Goal: Task Accomplishment & Management: Use online tool/utility

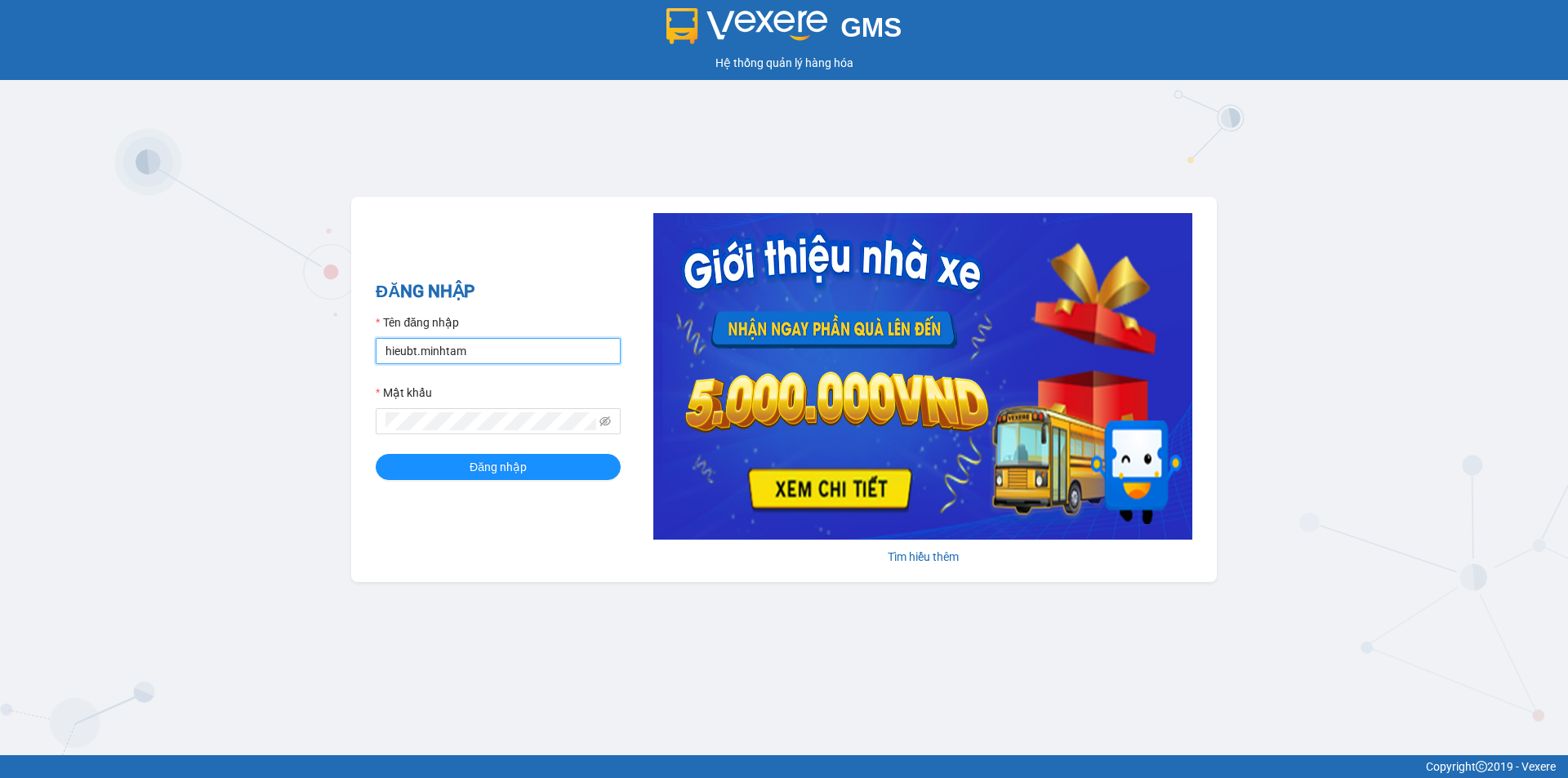
click at [556, 342] on input "hieubt.minhtam" at bounding box center [498, 351] width 245 height 26
type input "h"
type input "nghia.minhtam"
click at [426, 466] on button "Đăng nhập" at bounding box center [498, 466] width 245 height 26
click at [608, 420] on icon "eye-invisible" at bounding box center [605, 420] width 11 height 11
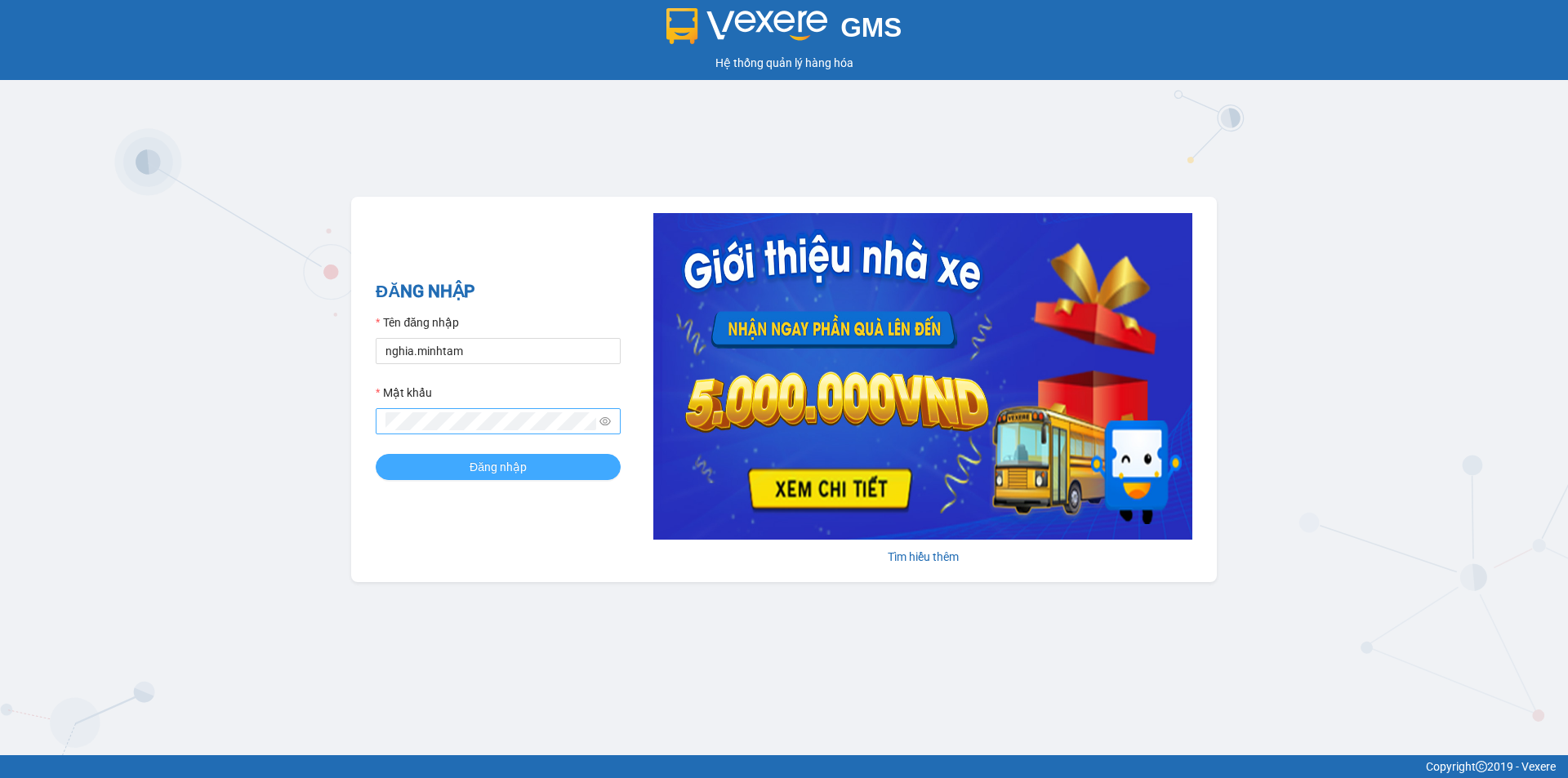
click at [432, 461] on button "Đăng nhập" at bounding box center [498, 466] width 245 height 26
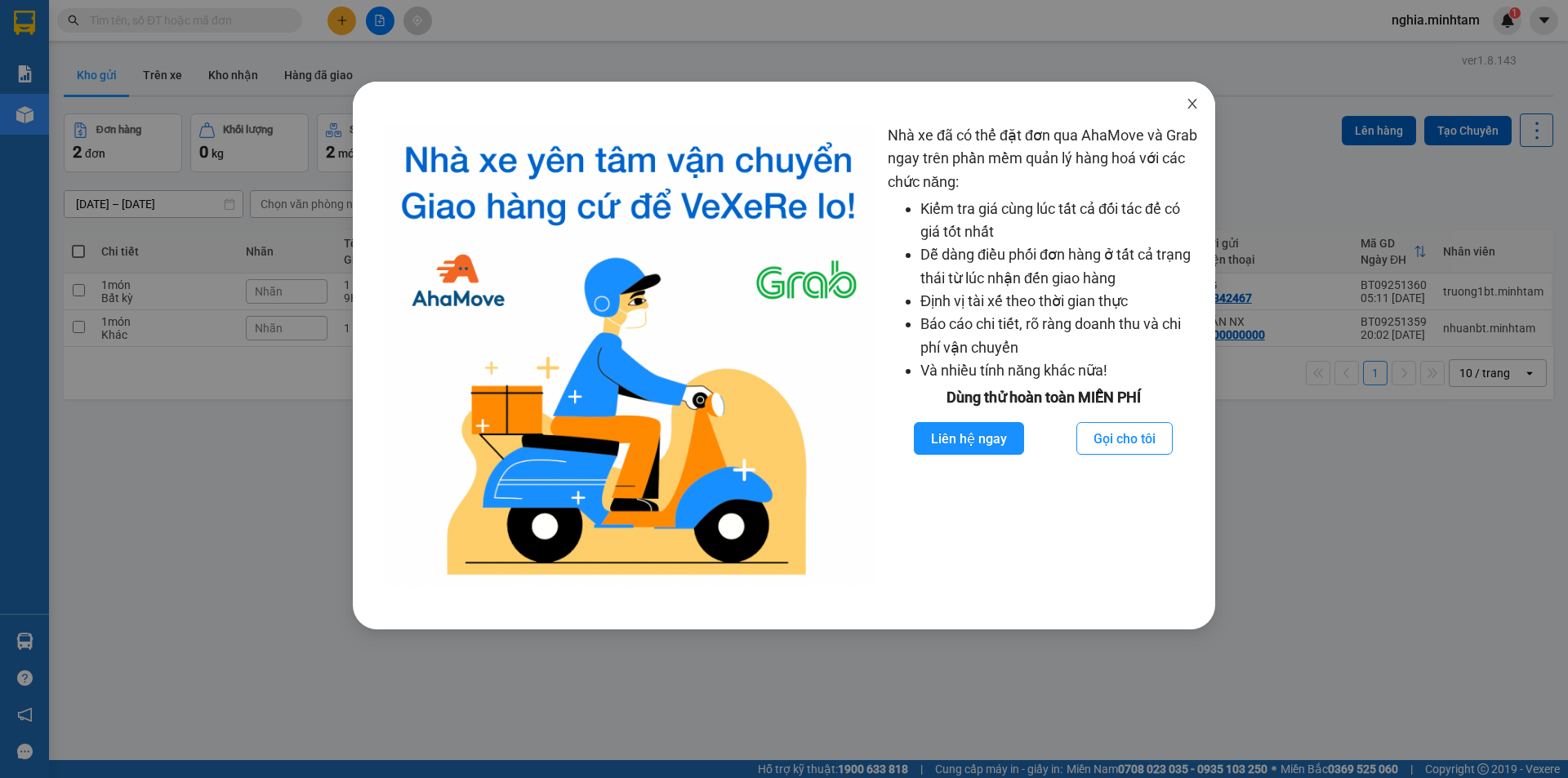
click at [1187, 105] on icon "close" at bounding box center [1192, 103] width 13 height 13
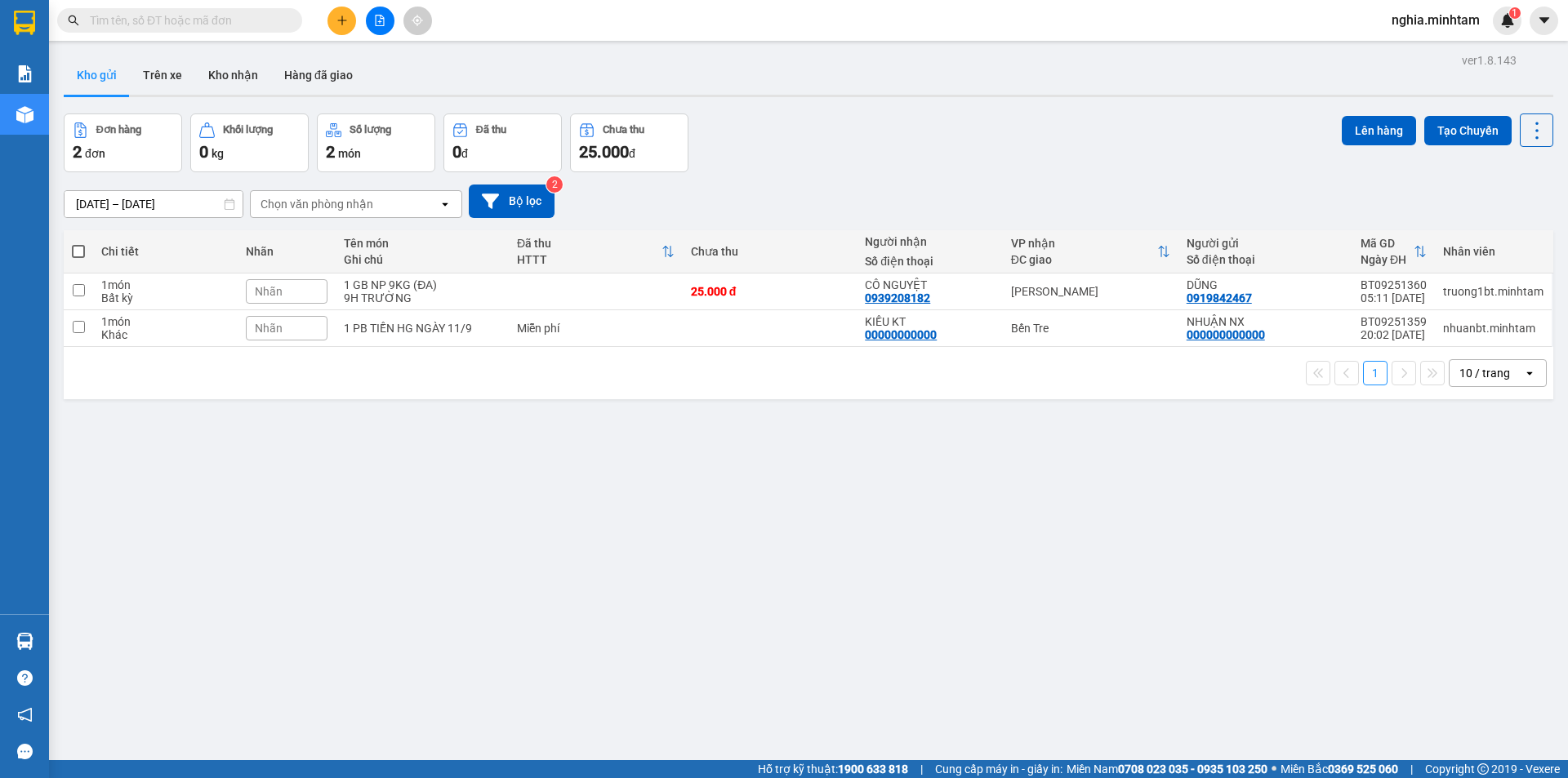
click at [244, 17] on input "text" at bounding box center [186, 20] width 192 height 18
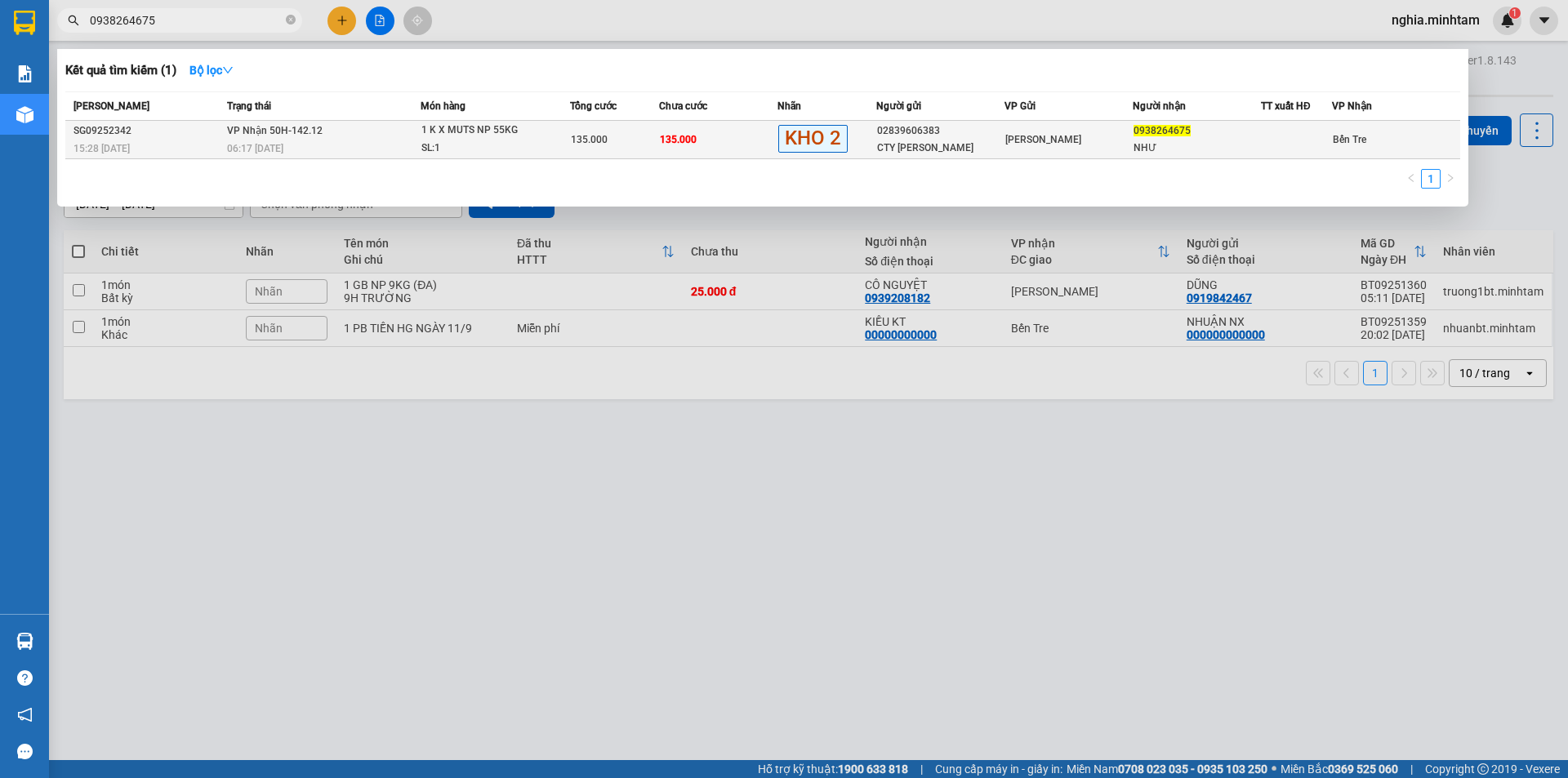
type input "0938264675"
click at [514, 136] on div "1 K X MUTS NP 55KG" at bounding box center [483, 130] width 123 height 18
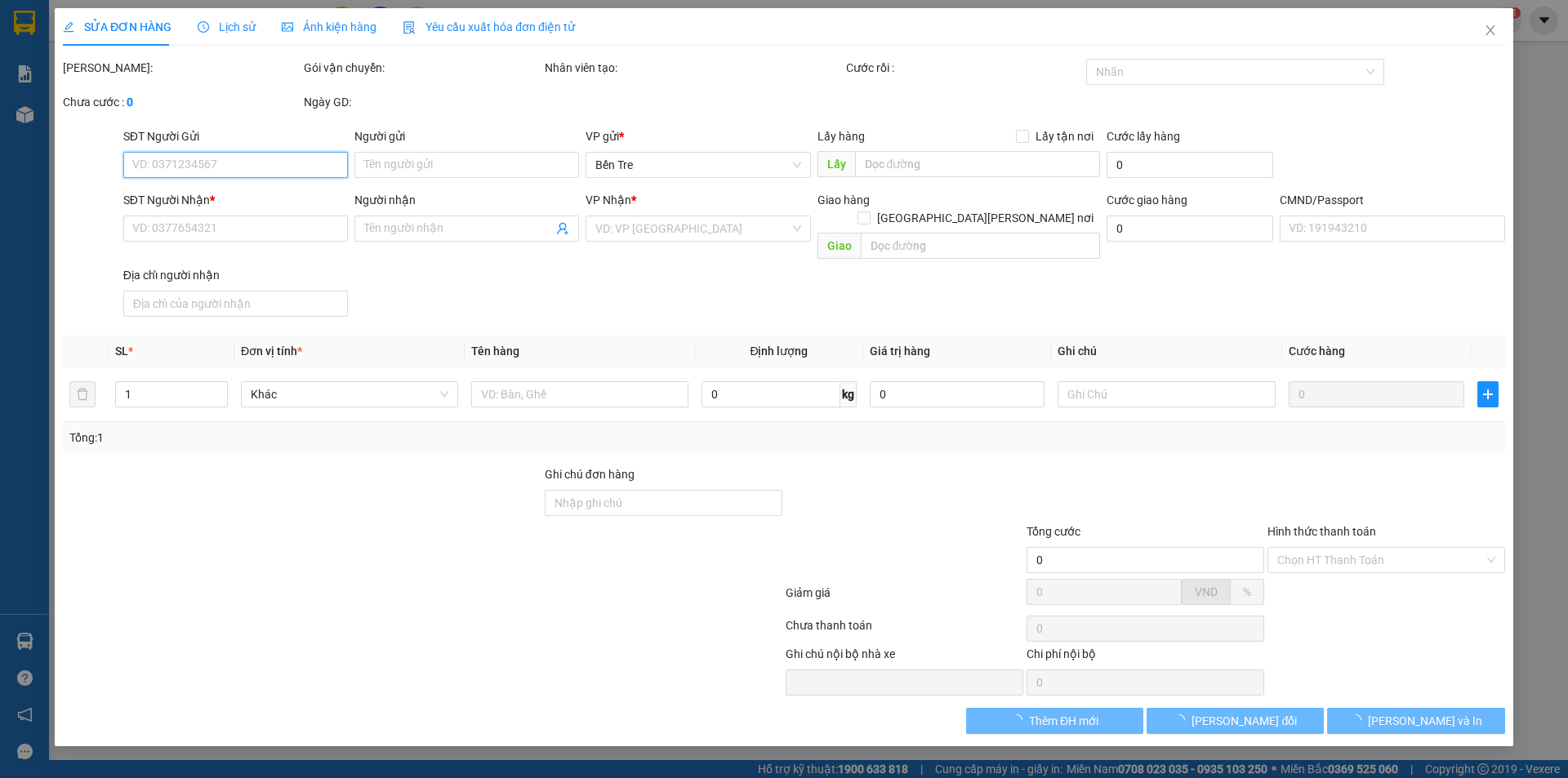
type input "02839606383"
type input "CTY TÂN THANH"
type input "0938264675"
type input "NHƯ"
type input "HCK DG 0784944969"
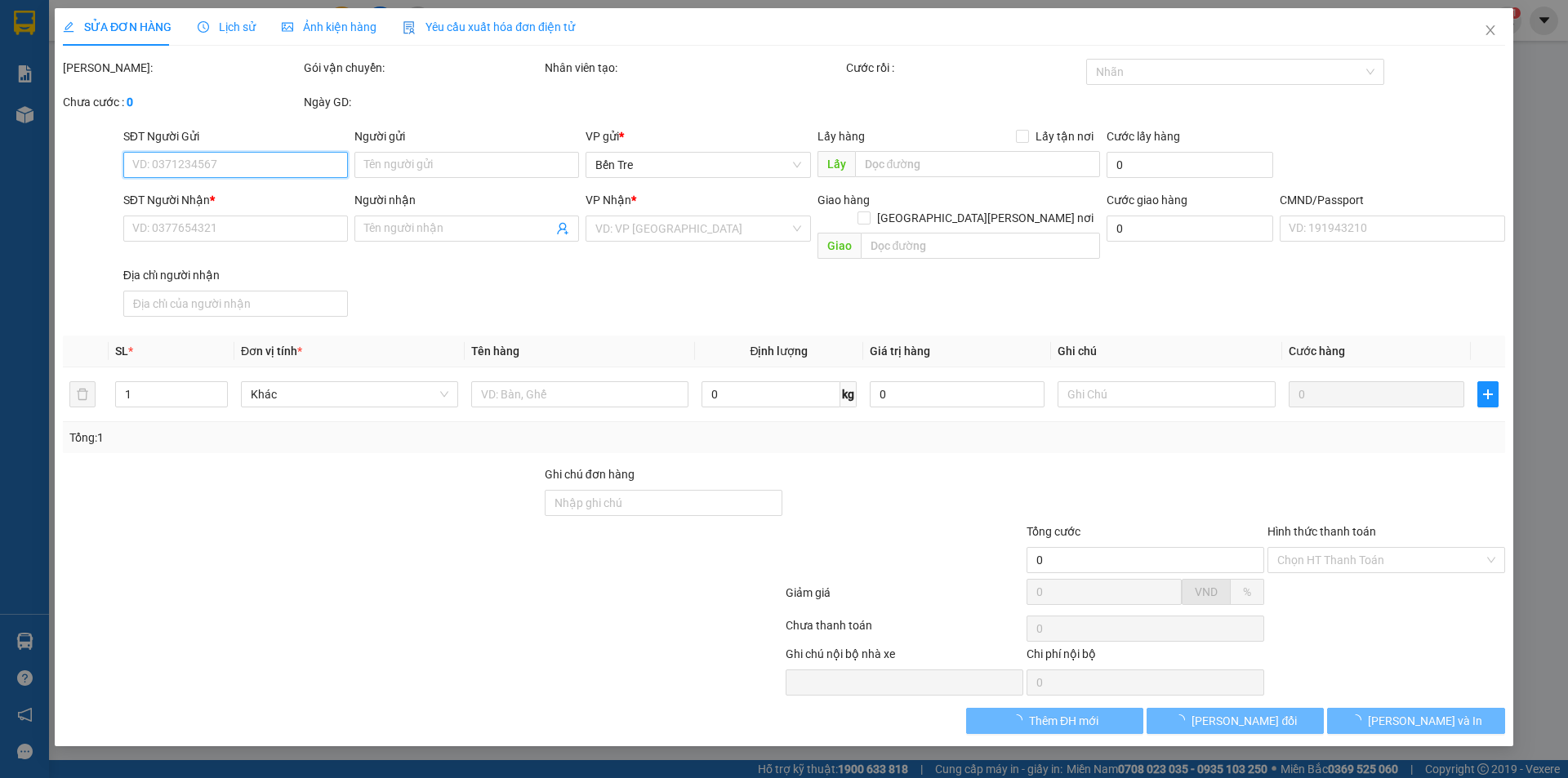
type input "135.000"
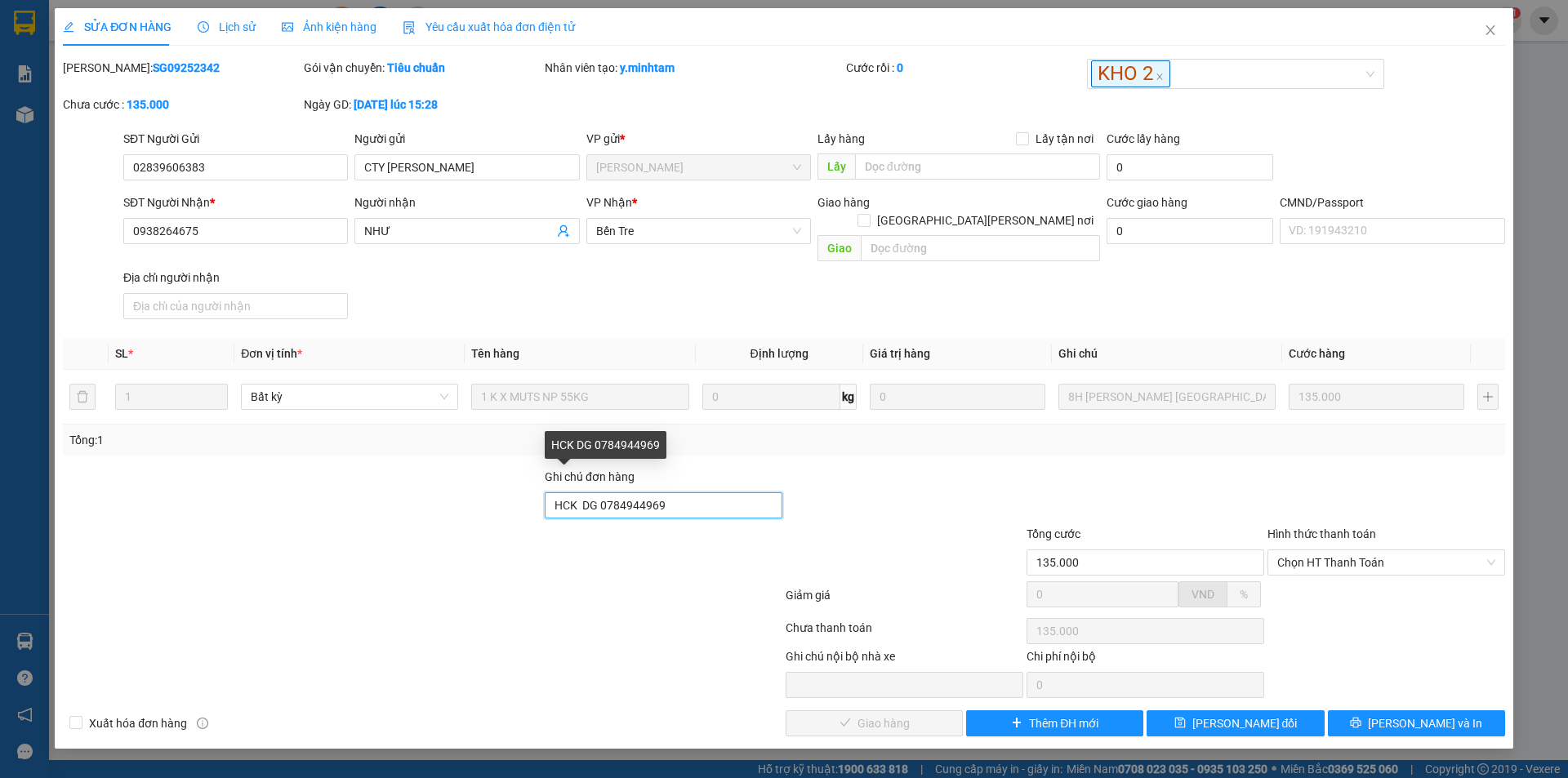
click at [692, 492] on input "HCK DG 0784944969" at bounding box center [663, 505] width 238 height 26
click at [1376, 550] on span "Chọn HT Thanh Toán" at bounding box center [1387, 562] width 218 height 25
type input "HCK DG 0784944969 phúc"
click at [1494, 26] on icon "close" at bounding box center [1490, 30] width 13 height 13
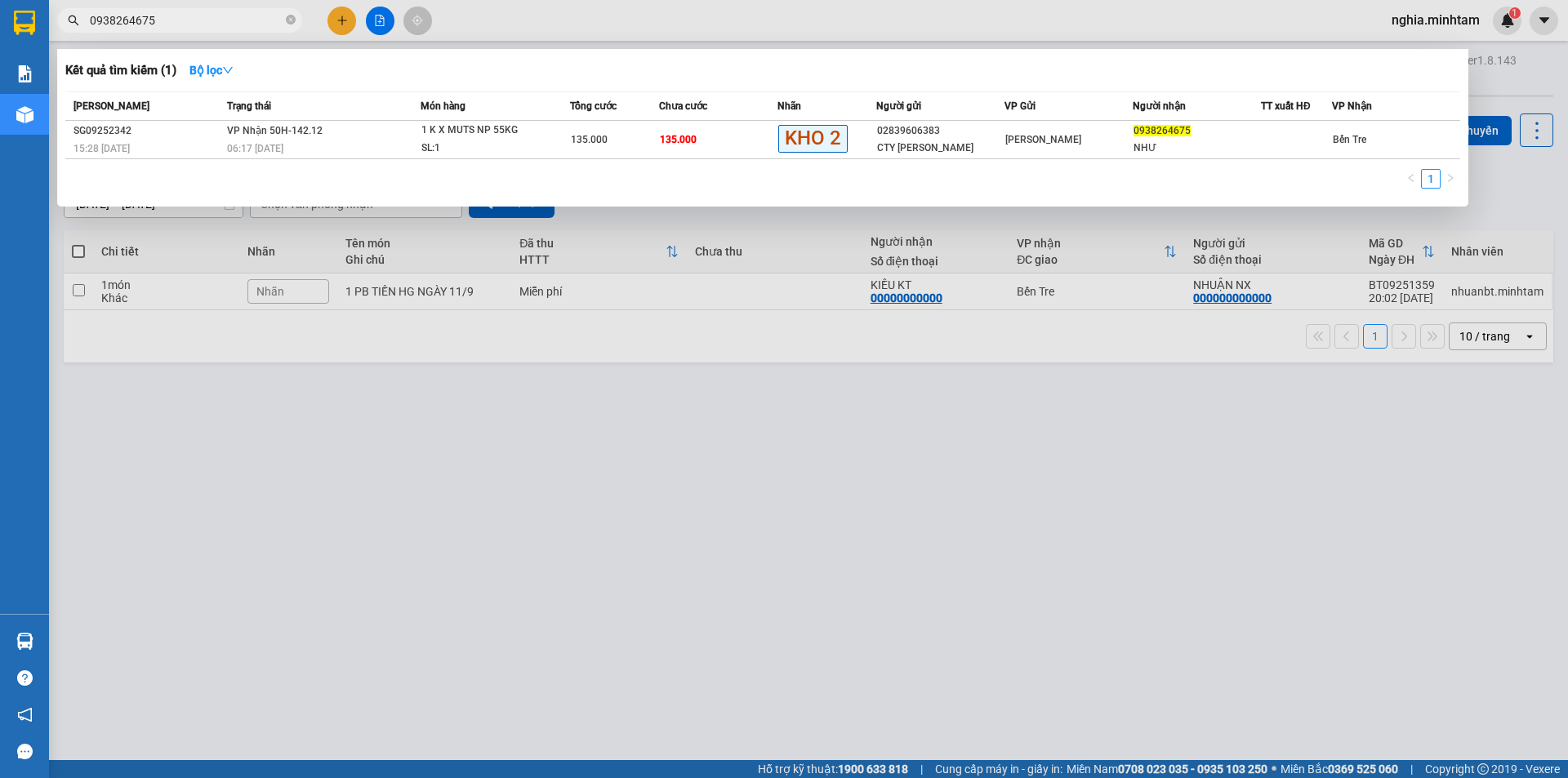
click at [176, 17] on input "0938264675" at bounding box center [186, 20] width 192 height 18
click at [644, 137] on div "135.000" at bounding box center [614, 139] width 88 height 18
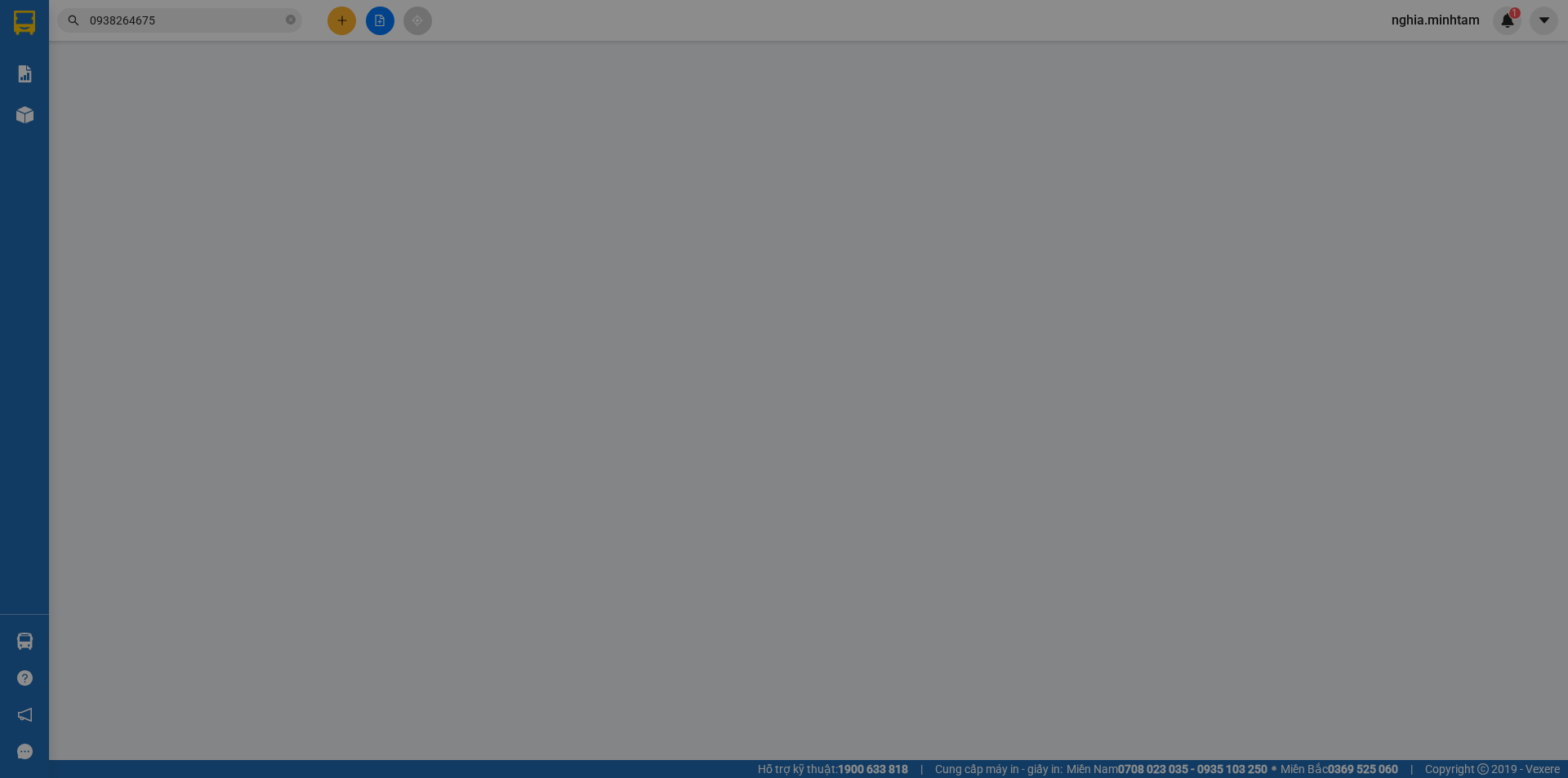
type input "02839606383"
type input "CTY TÂN THANH"
type input "0938264675"
type input "NHƯ"
type input "HCK DG 0784944969"
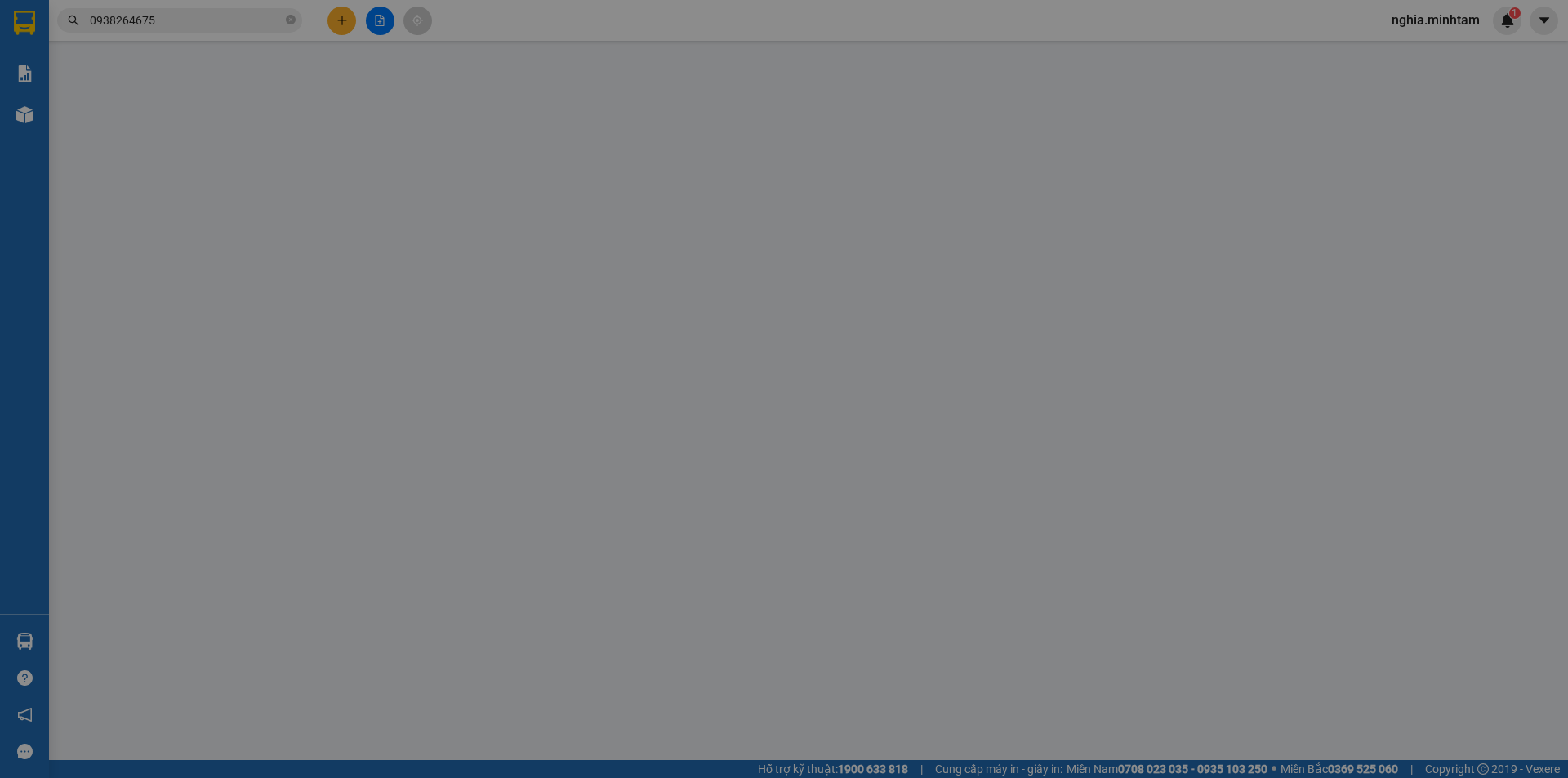
type input "135.000"
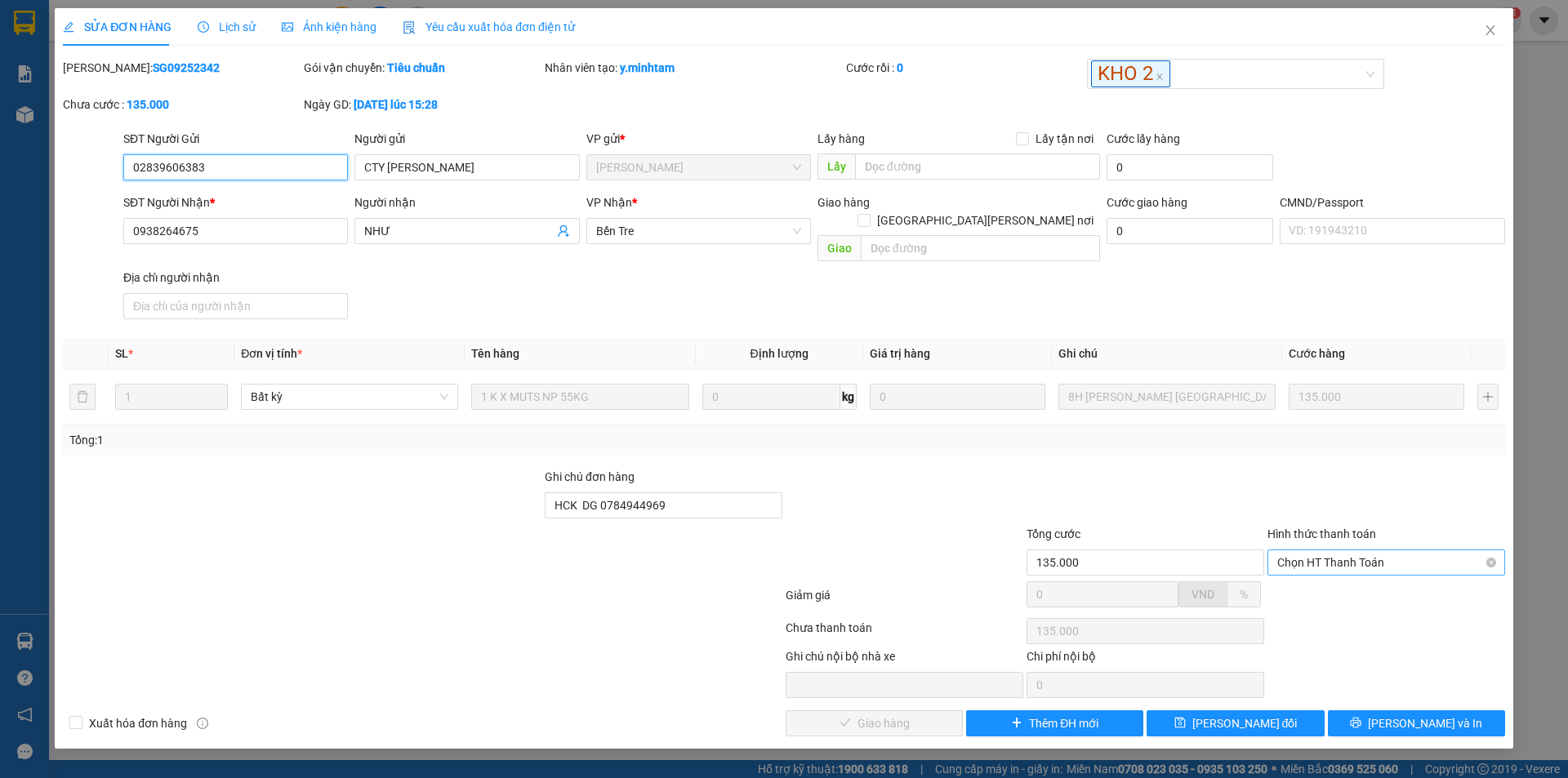
click at [1390, 550] on span "Chọn HT Thanh Toán" at bounding box center [1387, 562] width 218 height 25
click at [1332, 575] on div "Tại văn phòng" at bounding box center [1387, 576] width 218 height 18
type input "0"
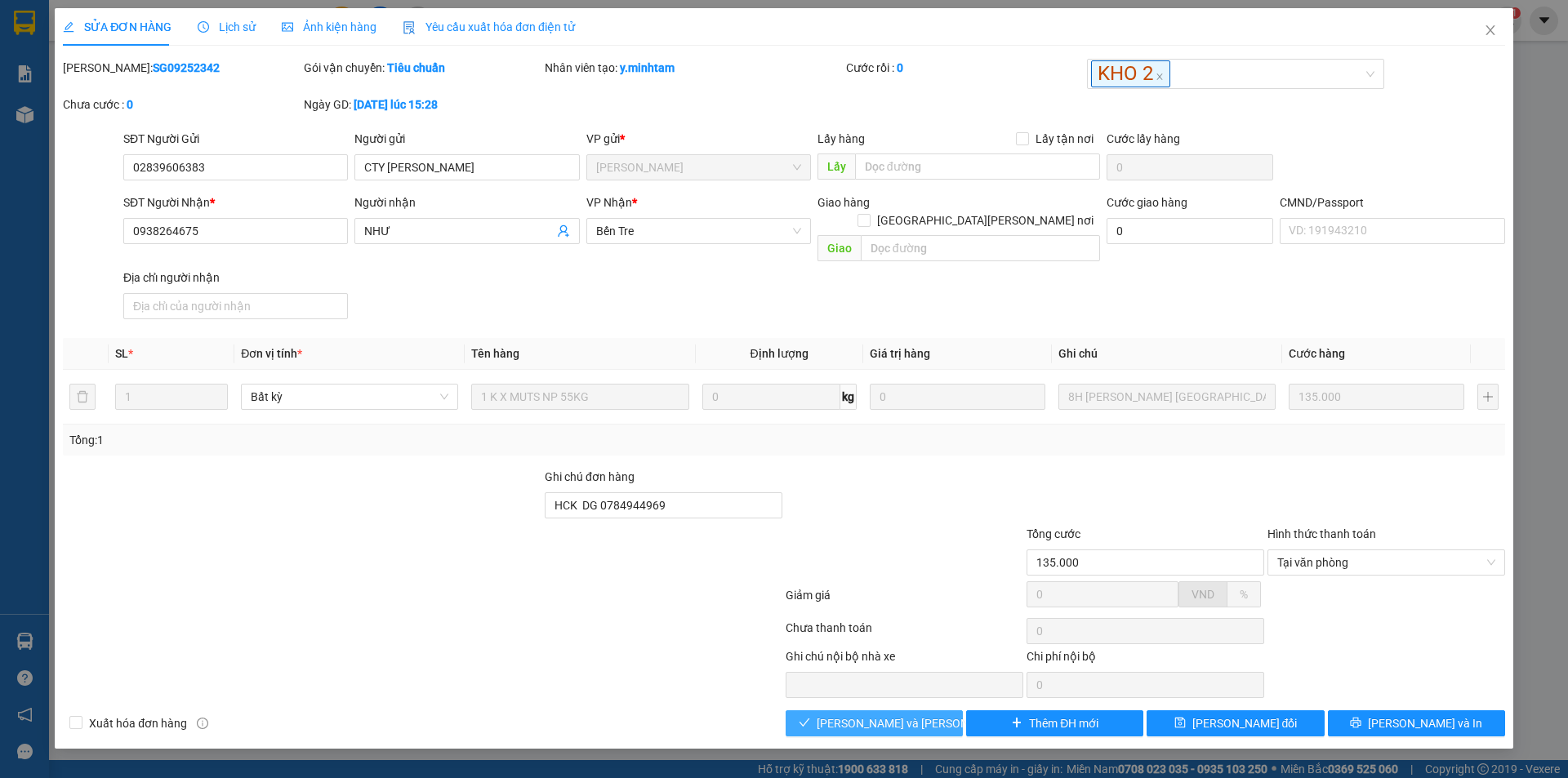
click at [880, 714] on span "Lưu và Giao hàng" at bounding box center [927, 723] width 221 height 18
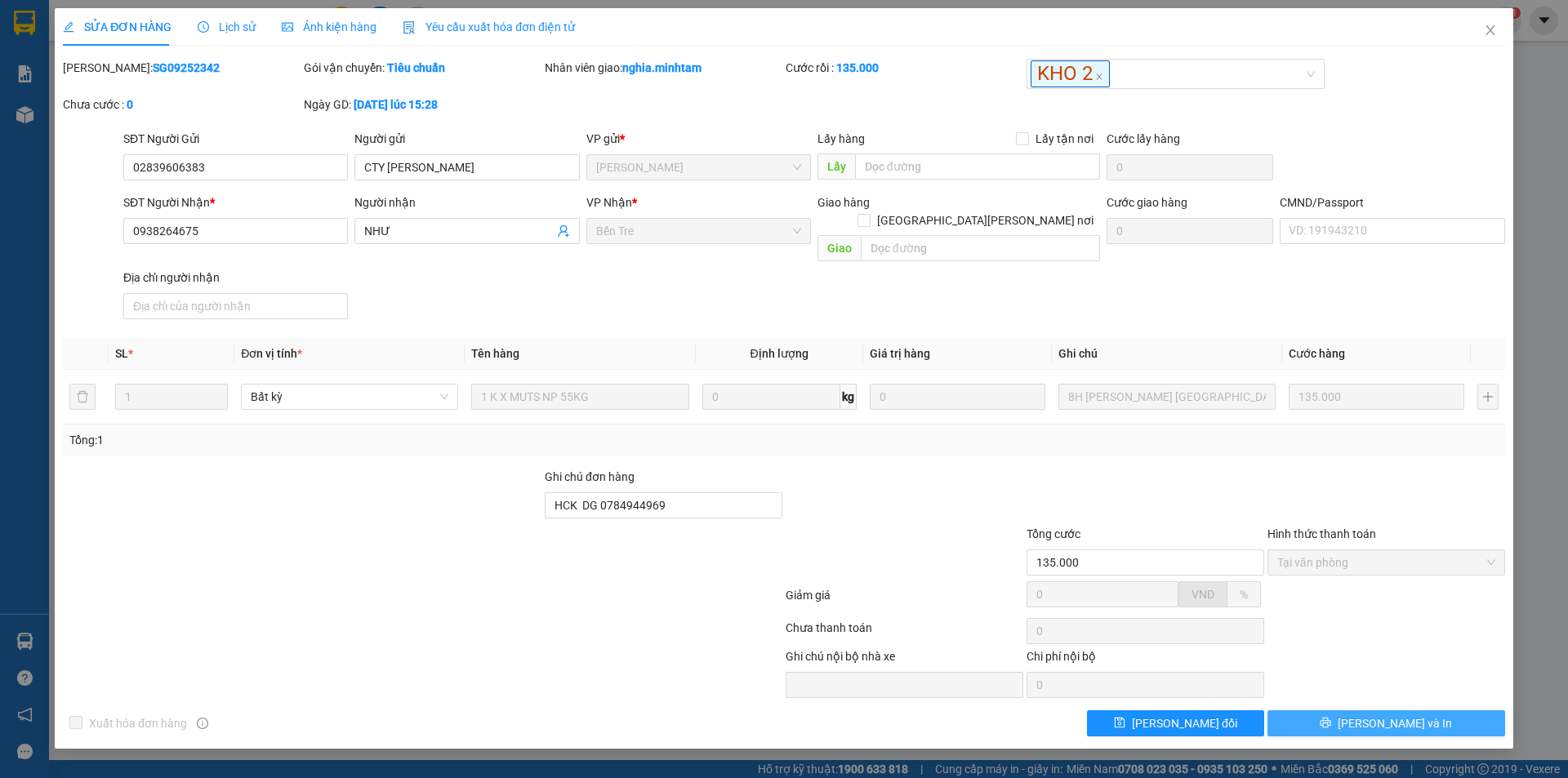
click at [1397, 714] on span "Lưu và In" at bounding box center [1395, 723] width 114 height 18
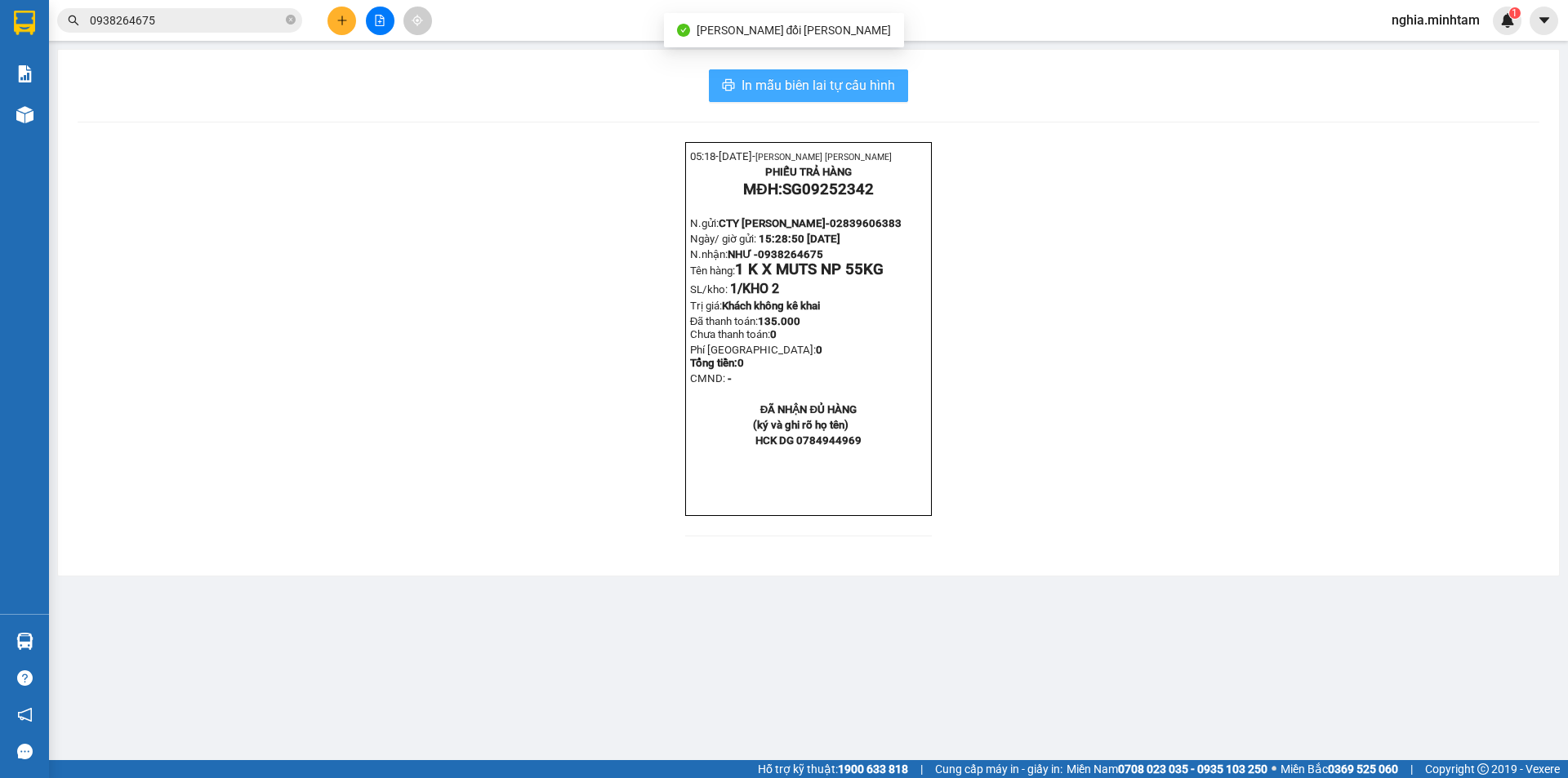
click at [818, 77] on span "In mẫu biên lai tự cấu hình" at bounding box center [818, 85] width 153 height 20
